Goal: Task Accomplishment & Management: Manage account settings

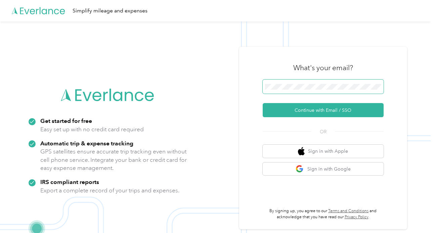
click at [307, 90] on span at bounding box center [323, 87] width 121 height 14
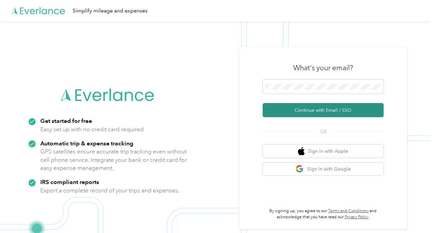
click at [330, 113] on button "Continue with Email / SSO" at bounding box center [323, 110] width 121 height 14
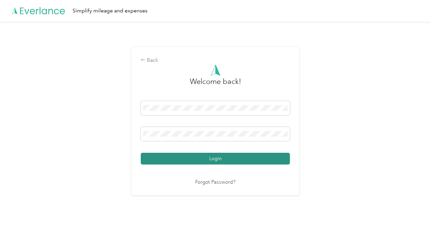
click at [213, 158] on button "Login" at bounding box center [215, 159] width 149 height 12
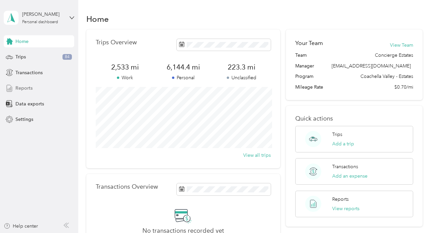
click at [28, 89] on span "Reports" at bounding box center [23, 88] width 17 height 7
